Goal: Task Accomplishment & Management: Manage account settings

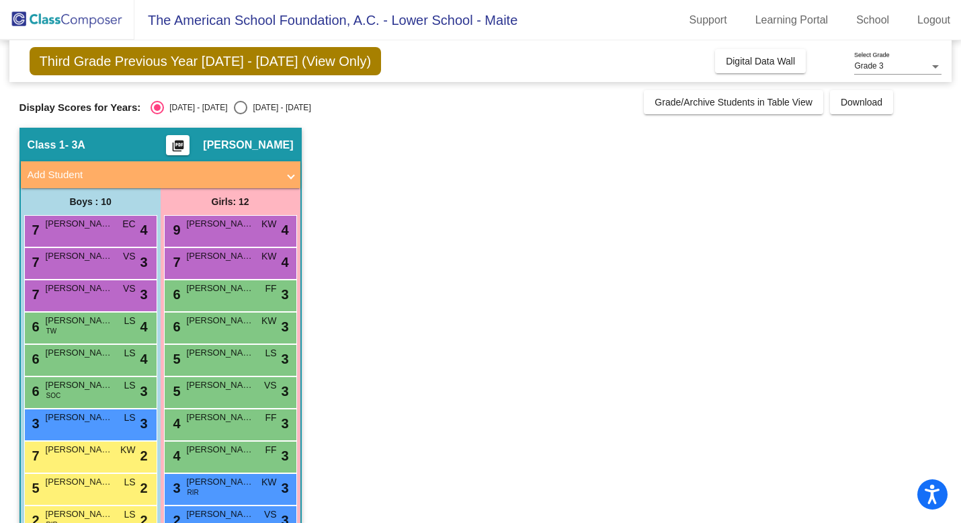
scroll to position [101, 0]
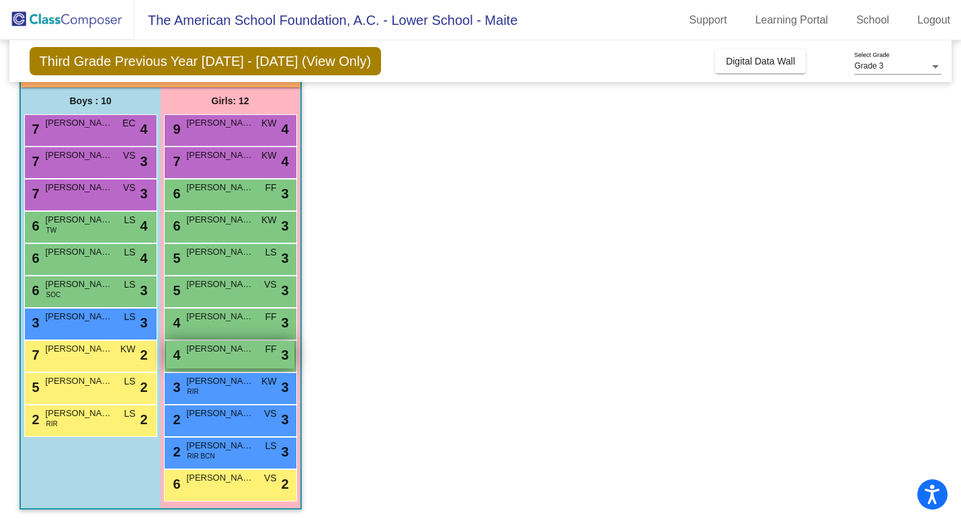
click at [230, 349] on span "[PERSON_NAME]" at bounding box center [220, 348] width 67 height 13
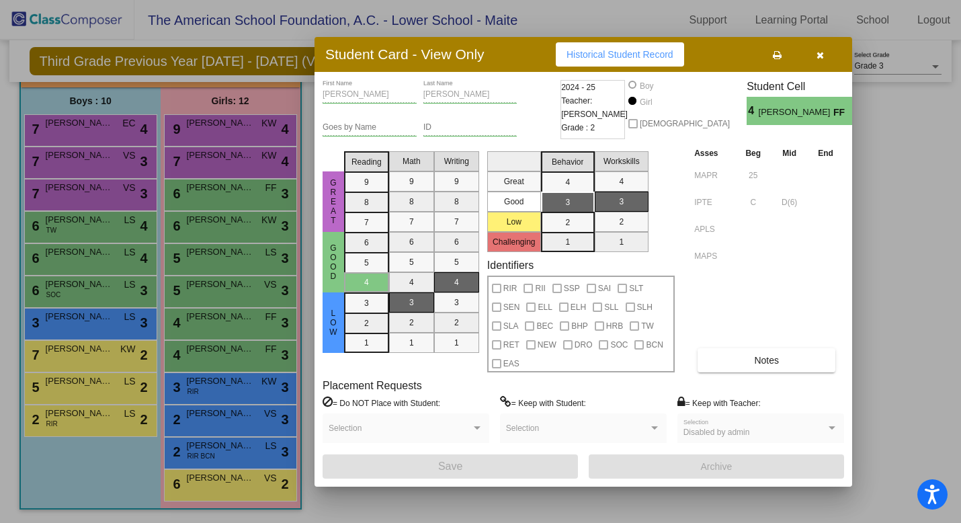
click at [820, 60] on button "button" at bounding box center [819, 54] width 43 height 24
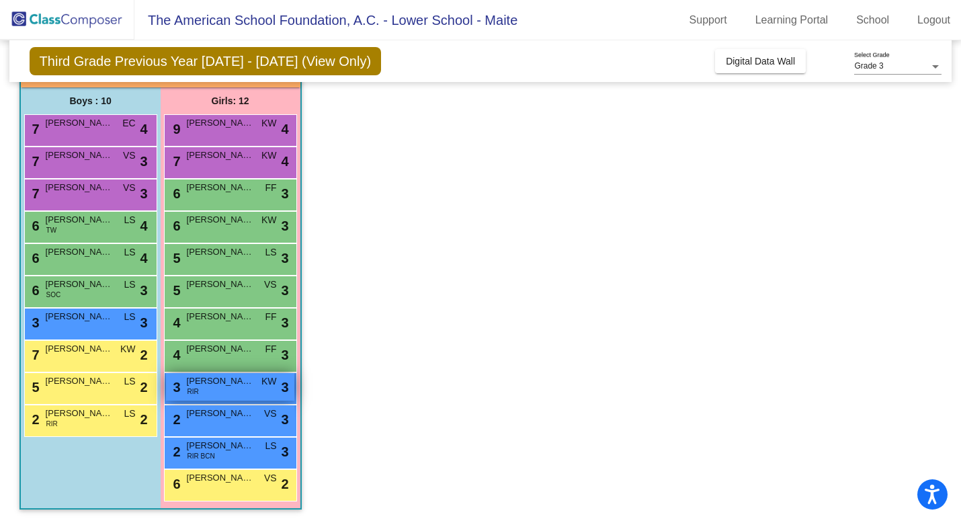
click at [234, 388] on div "3 [PERSON_NAME] RIR KW lock do_not_disturb_alt 3" at bounding box center [230, 387] width 128 height 28
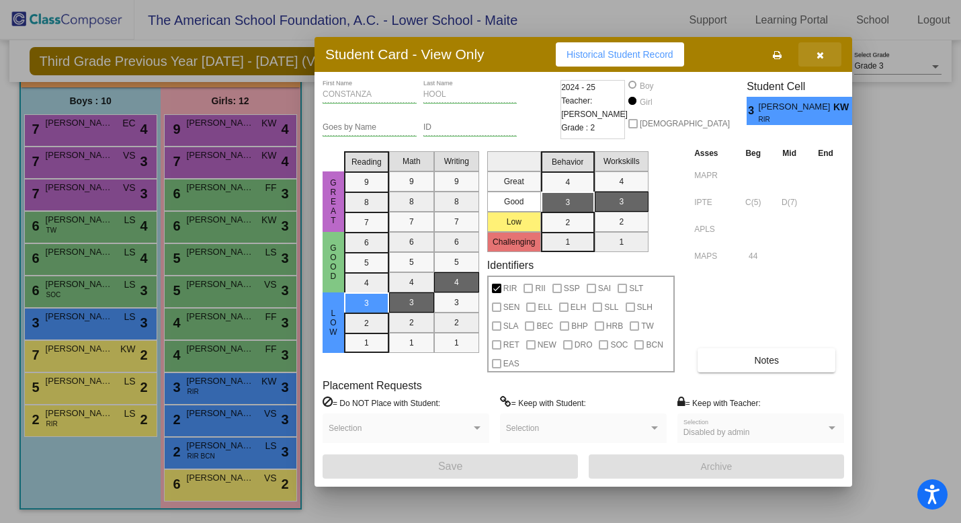
click at [826, 51] on button "button" at bounding box center [819, 54] width 43 height 24
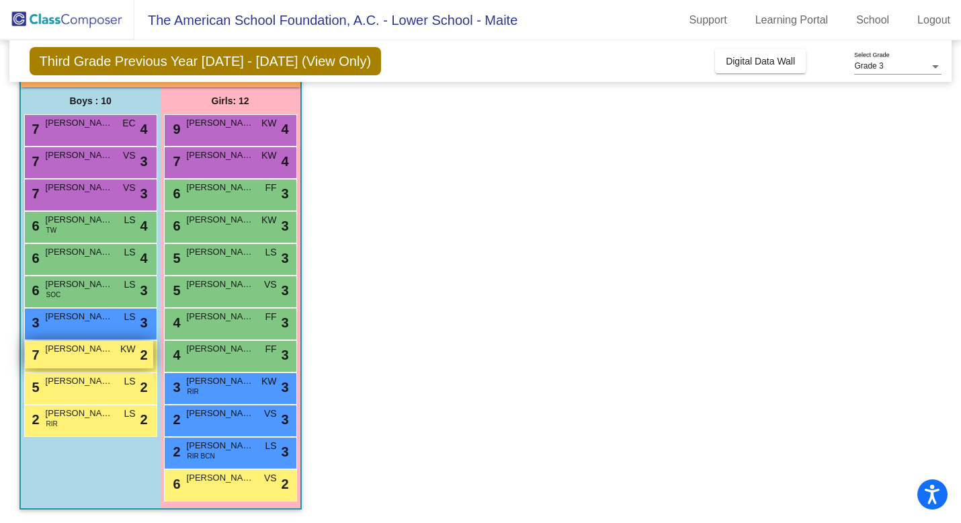
click at [82, 352] on span "[PERSON_NAME]" at bounding box center [79, 348] width 67 height 13
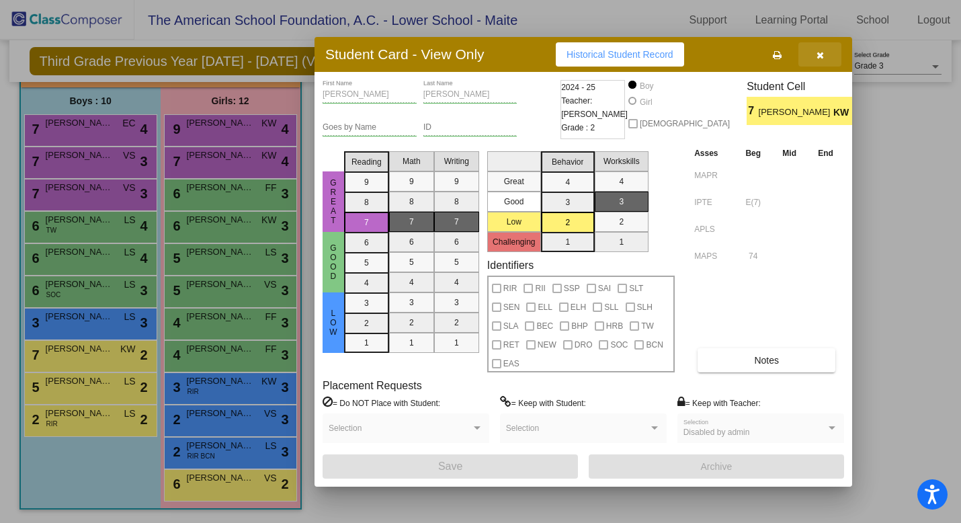
click at [818, 50] on icon "button" at bounding box center [819, 54] width 7 height 9
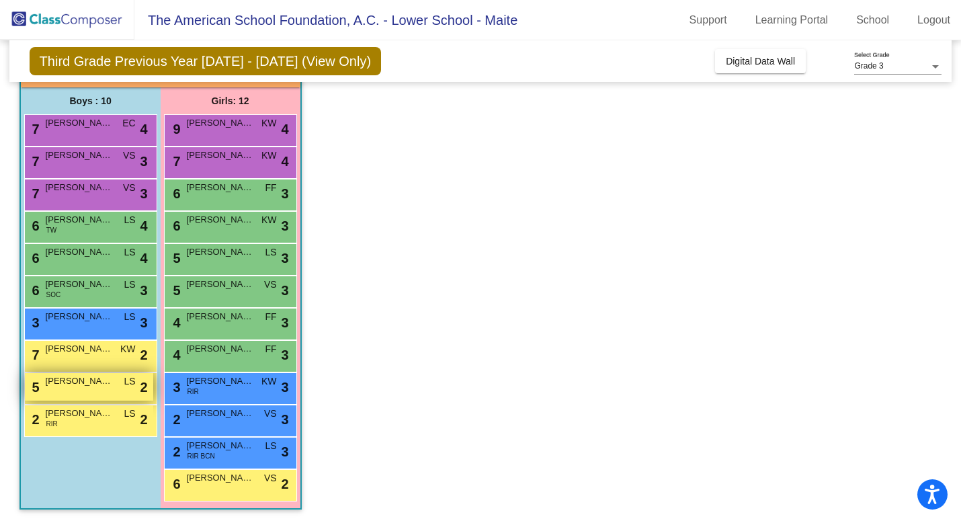
click at [60, 382] on span "[PERSON_NAME]" at bounding box center [79, 380] width 67 height 13
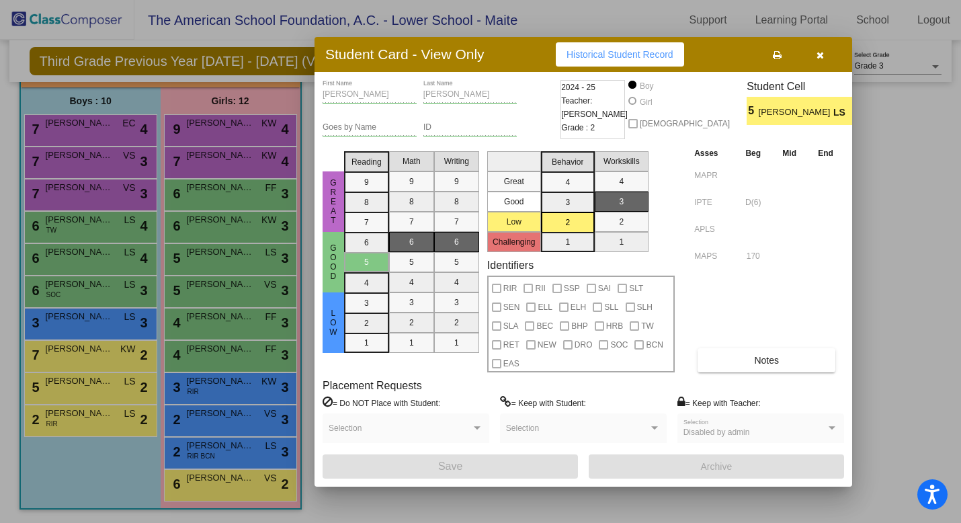
scroll to position [0, 0]
click at [745, 359] on button "Notes" at bounding box center [766, 360] width 138 height 24
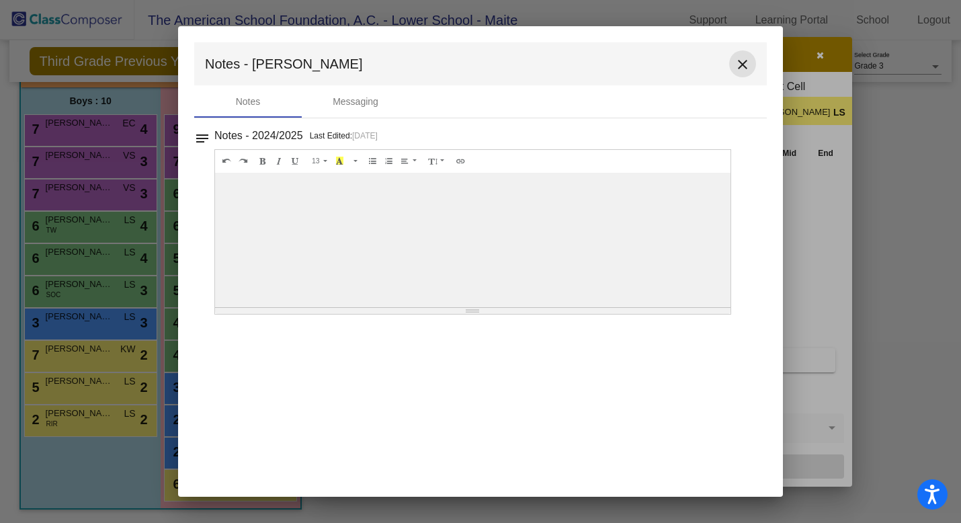
click at [736, 63] on mat-icon "close" at bounding box center [742, 64] width 16 height 16
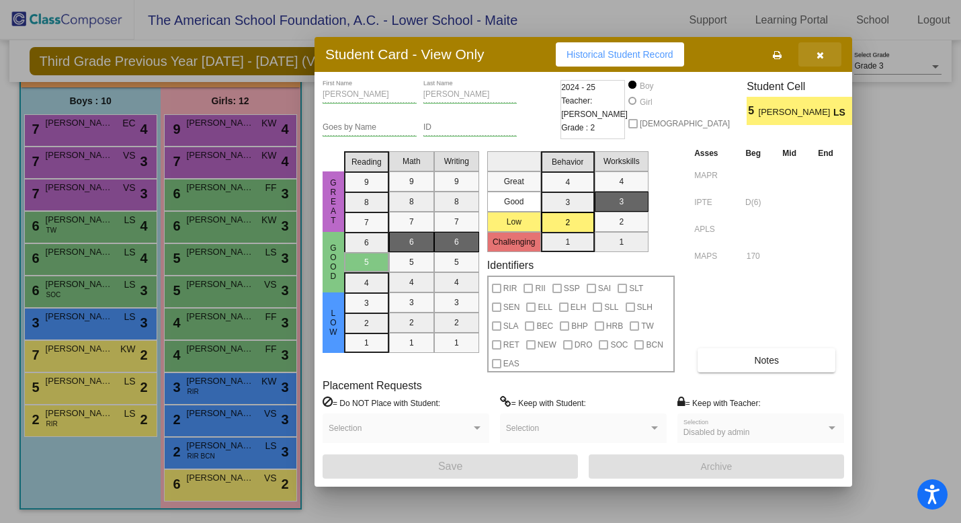
click at [815, 55] on button "button" at bounding box center [819, 54] width 43 height 24
